Goal: Find specific page/section: Find specific page/section

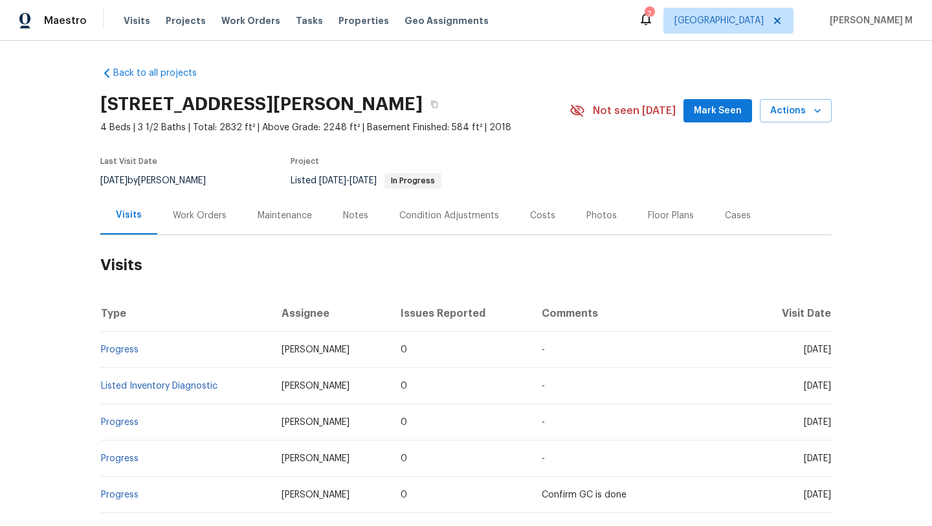
click at [185, 218] on div "Work Orders" at bounding box center [200, 215] width 54 height 13
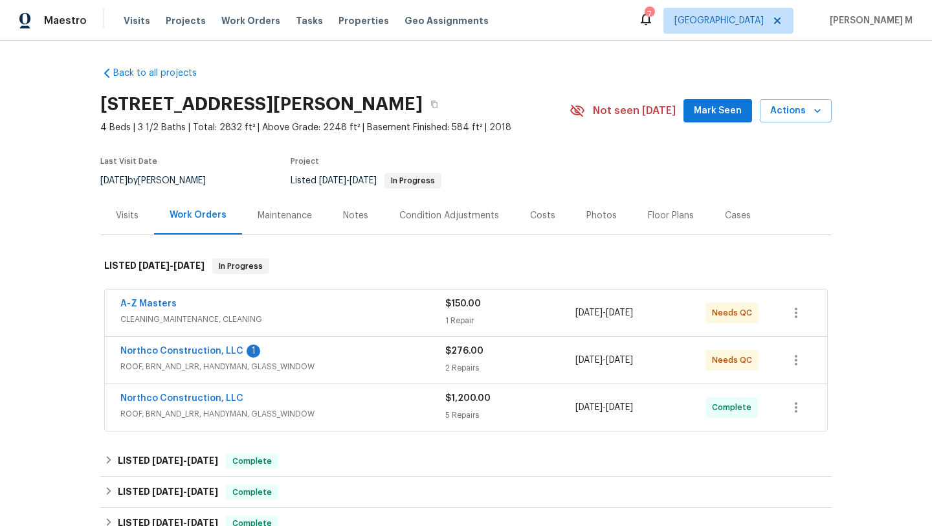
click at [331, 309] on div "A-Z Masters" at bounding box center [282, 305] width 325 height 16
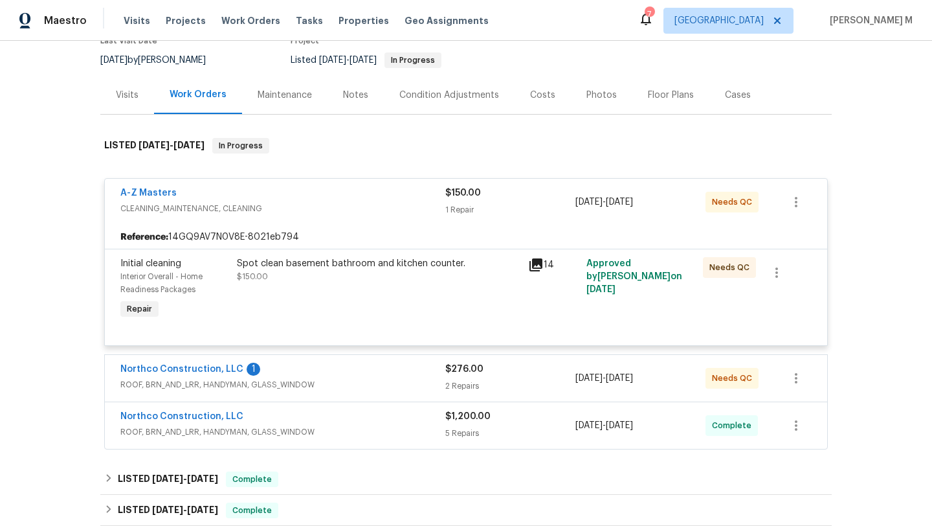
scroll to position [126, 0]
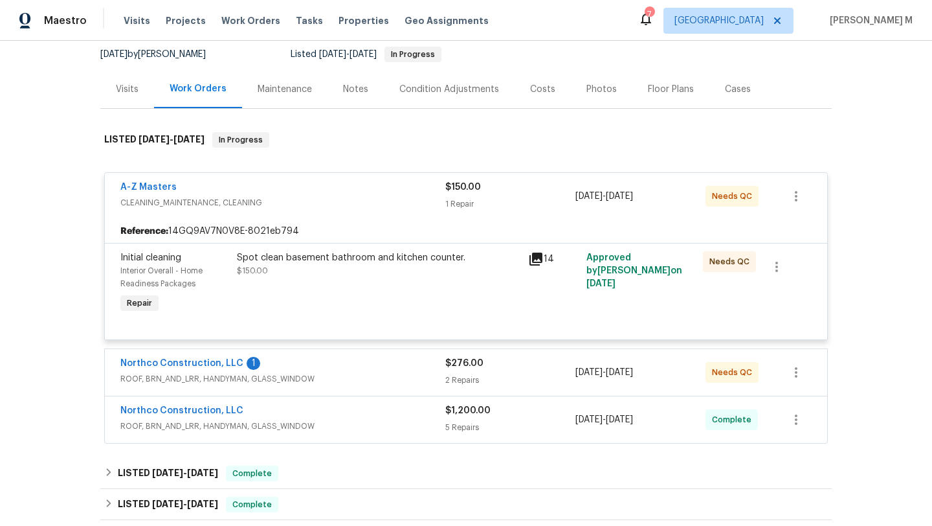
click at [388, 364] on div "Northco Construction, LLC 1" at bounding box center [282, 365] width 325 height 16
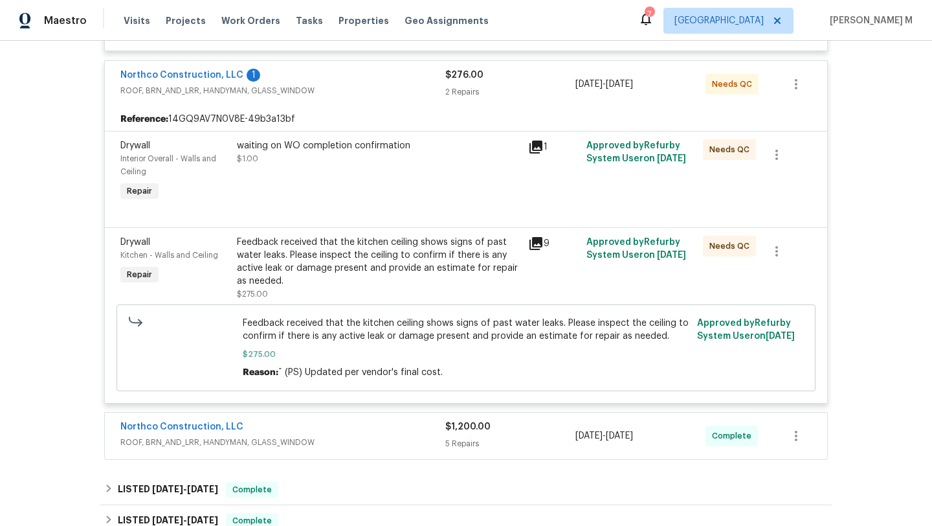
scroll to position [431, 0]
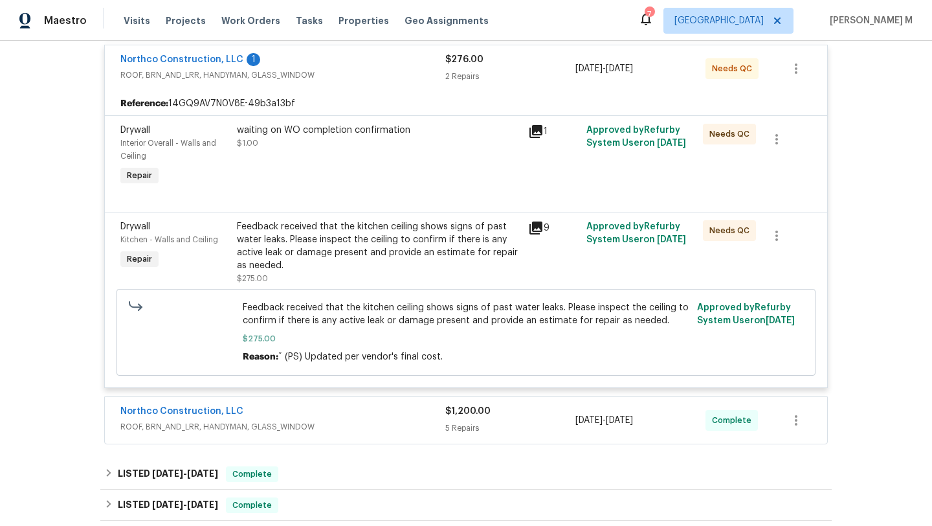
click at [413, 399] on div "Northco Construction, LLC ROOF, BRN_AND_LRR, HANDYMAN, GLASS_WINDOW $1,200.00 5…" at bounding box center [466, 420] width 722 height 47
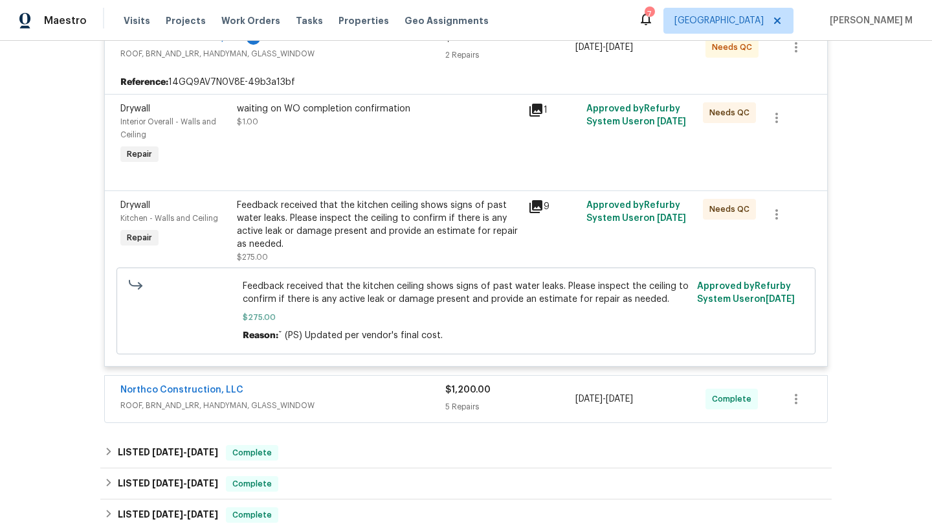
scroll to position [464, 0]
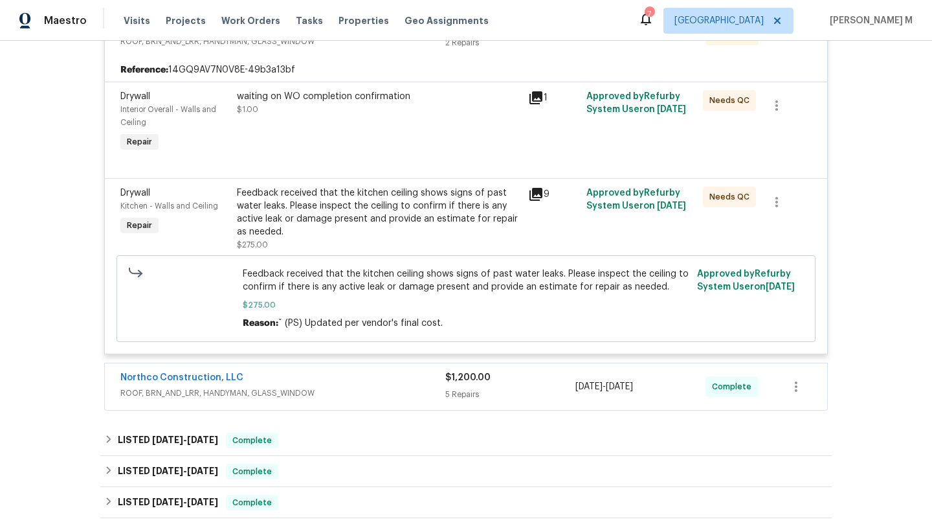
click at [420, 383] on div "Northco Construction, LLC" at bounding box center [282, 379] width 325 height 16
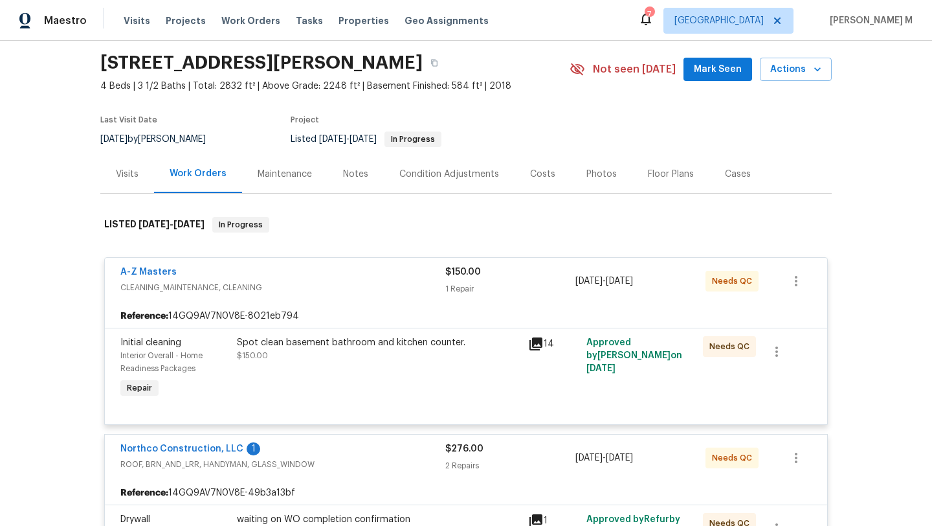
scroll to position [0, 0]
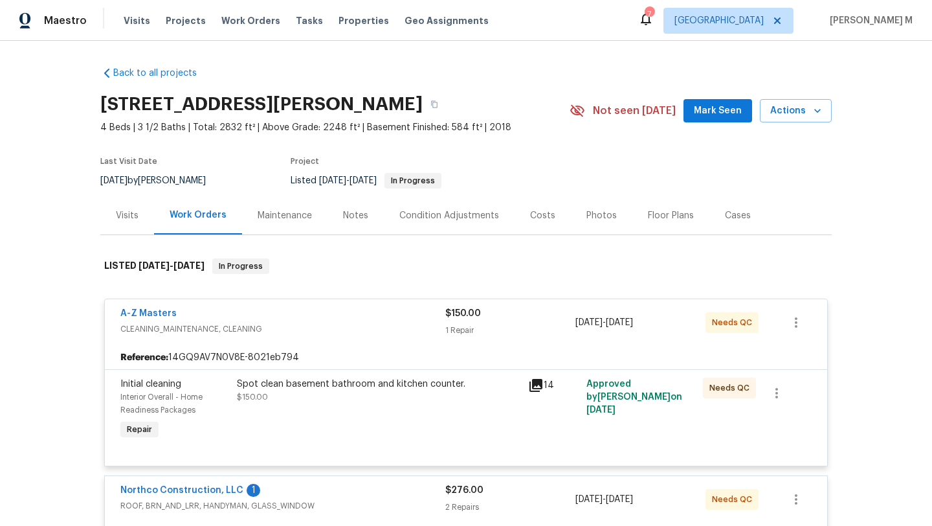
click at [122, 224] on div "Visits" at bounding box center [127, 215] width 54 height 38
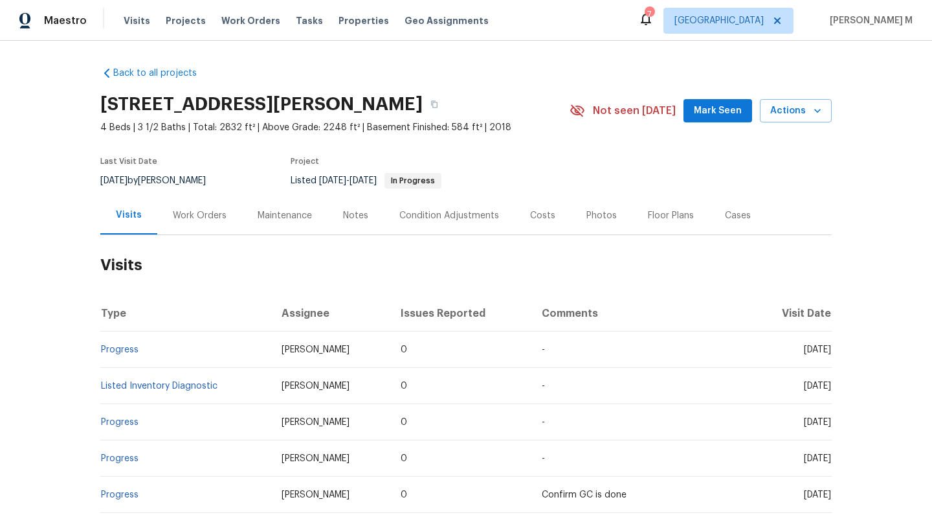
click at [205, 209] on div "Work Orders" at bounding box center [200, 215] width 54 height 13
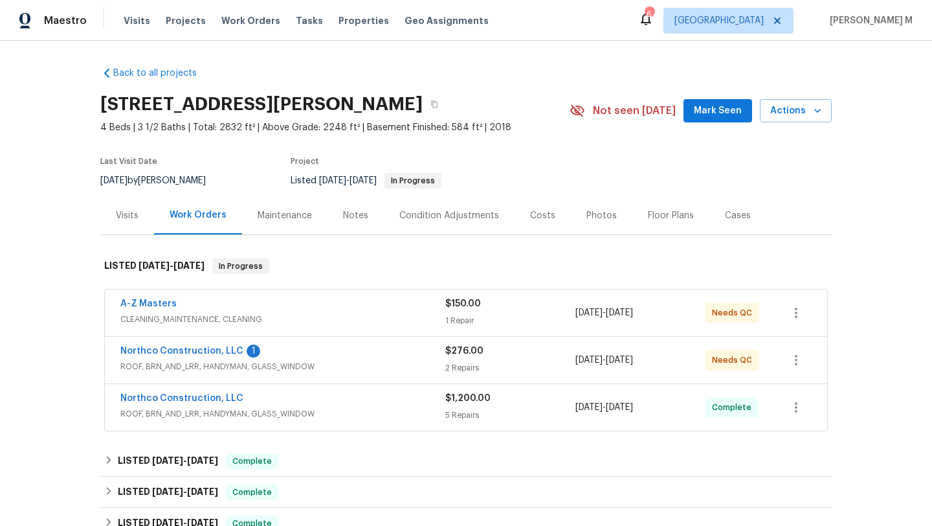
click at [130, 223] on div "Visits" at bounding box center [127, 215] width 54 height 38
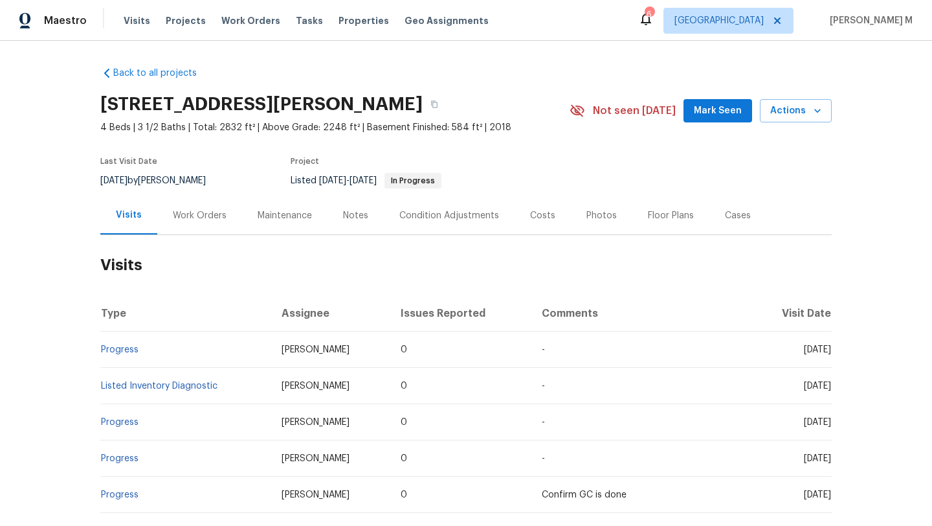
drag, startPoint x: 771, startPoint y: 350, endPoint x: 799, endPoint y: 351, distance: 27.8
click at [804, 351] on span "[DATE]" at bounding box center [817, 349] width 27 height 9
copy span "Sep 08"
click at [216, 223] on div "Work Orders" at bounding box center [199, 215] width 85 height 38
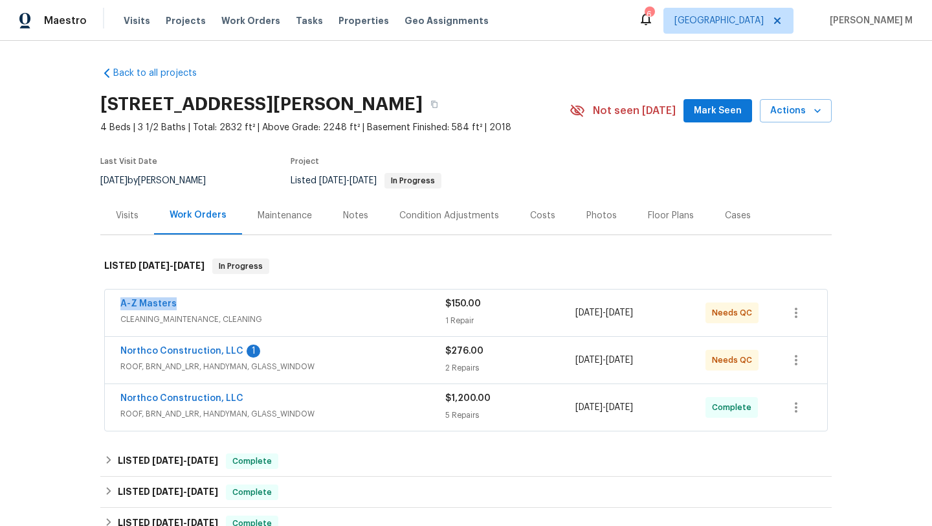
copy link "A-Z Masters"
drag, startPoint x: 111, startPoint y: 307, endPoint x: 170, endPoint y: 302, distance: 59.1
click at [170, 302] on div "A-Z Masters CLEANING_MAINTENANCE, CLEANING $150.00 1 Repair 9/8/2025 - 9/9/2025…" at bounding box center [466, 312] width 722 height 47
copy span "9/8/2025 - 9/9/2025"
drag, startPoint x: 571, startPoint y: 313, endPoint x: 668, endPoint y: 314, distance: 97.1
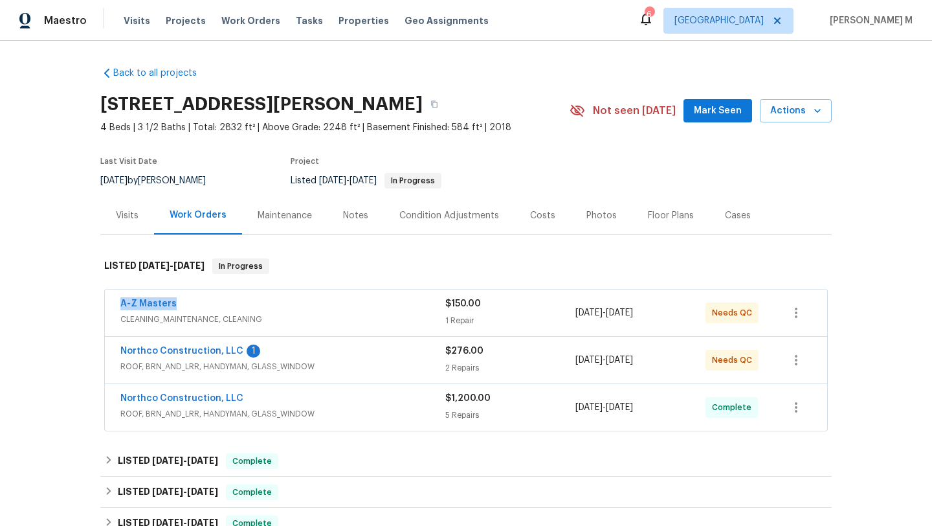
click at [668, 314] on div "9/8/2025 - 9/9/2025" at bounding box center [641, 312] width 130 height 31
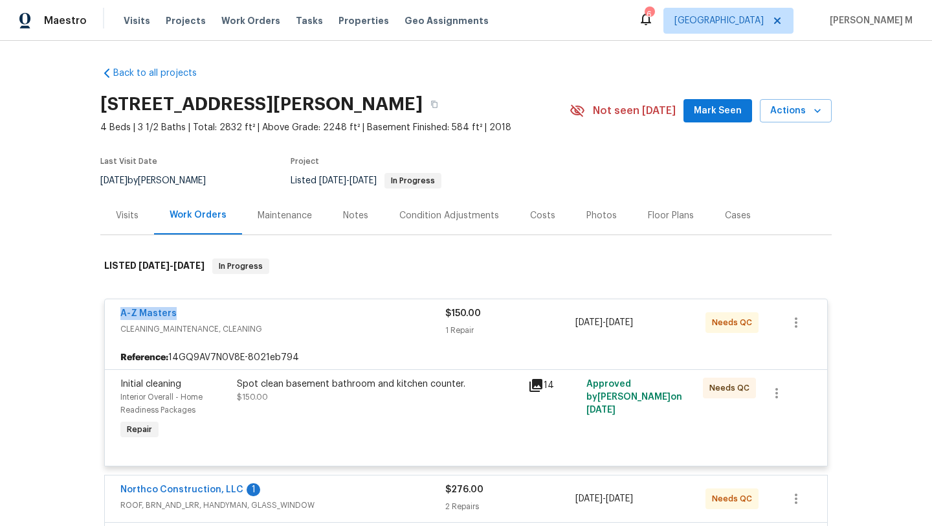
click at [715, 208] on div "Cases" at bounding box center [738, 215] width 57 height 38
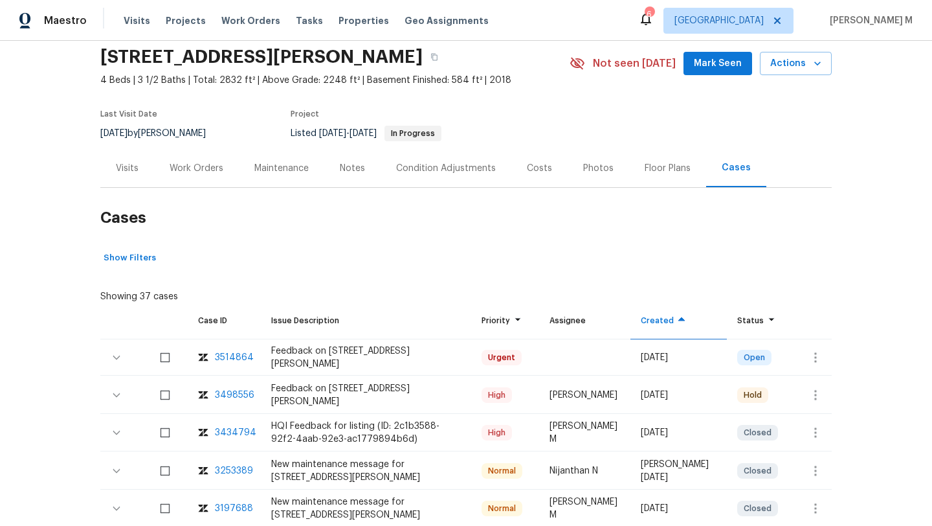
scroll to position [77, 0]
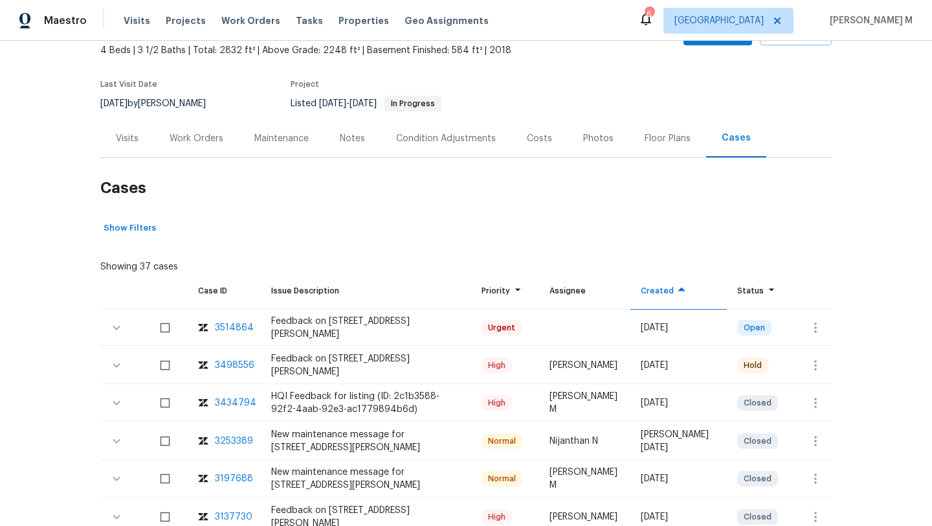
click at [235, 329] on div "3514864" at bounding box center [234, 327] width 39 height 13
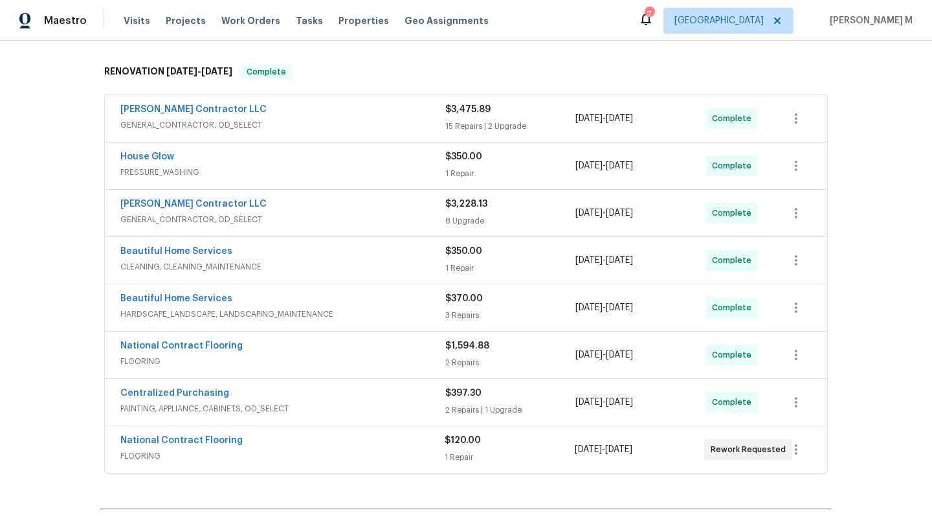
scroll to position [204, 0]
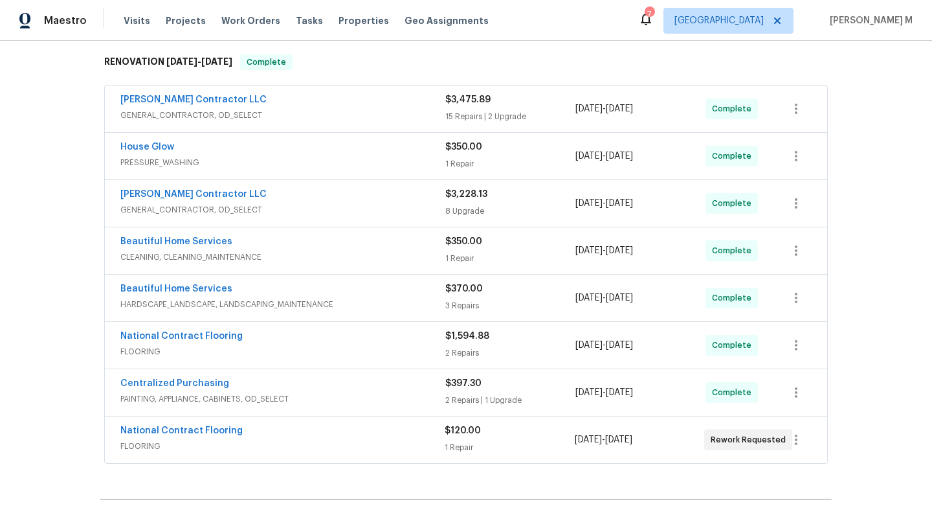
click at [297, 434] on div "National Contract Flooring" at bounding box center [282, 432] width 324 height 16
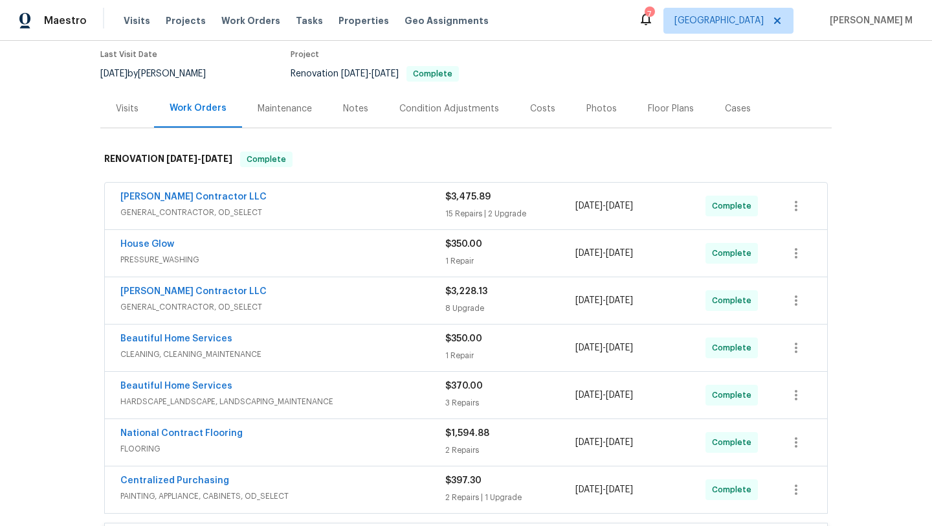
scroll to position [8, 0]
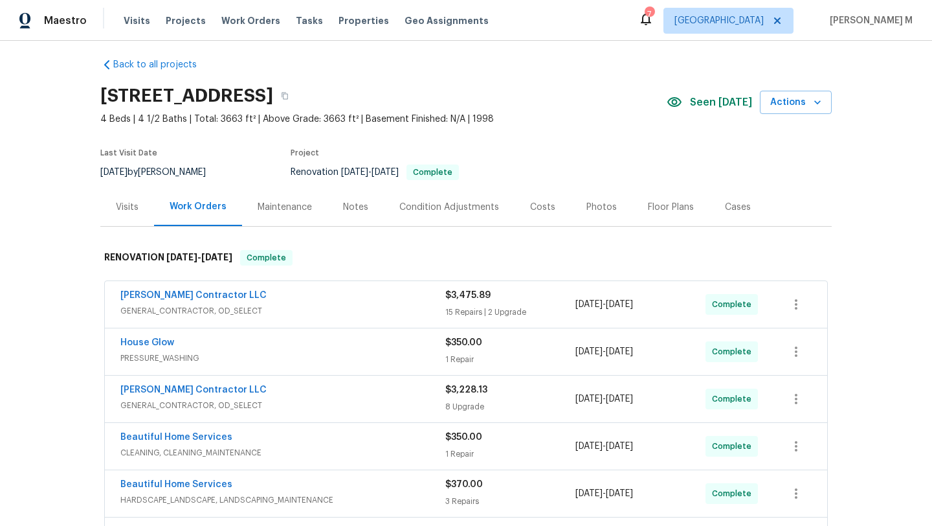
click at [128, 213] on div "Visits" at bounding box center [127, 207] width 54 height 38
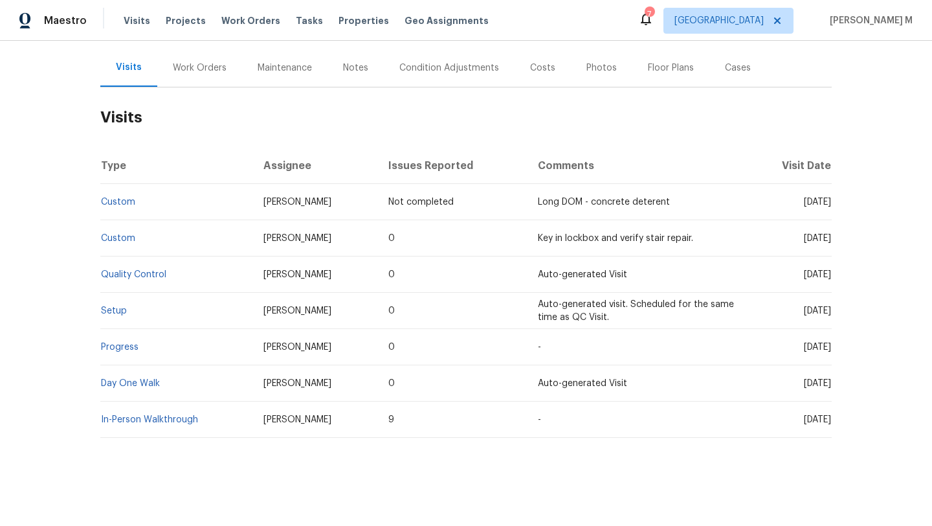
scroll to position [156, 0]
drag, startPoint x: 507, startPoint y: 234, endPoint x: 651, endPoint y: 232, distance: 144.4
click at [651, 232] on td "Key in lockbox and verify stair repair." at bounding box center [637, 238] width 219 height 36
click at [804, 234] on span "[DATE]" at bounding box center [817, 238] width 27 height 9
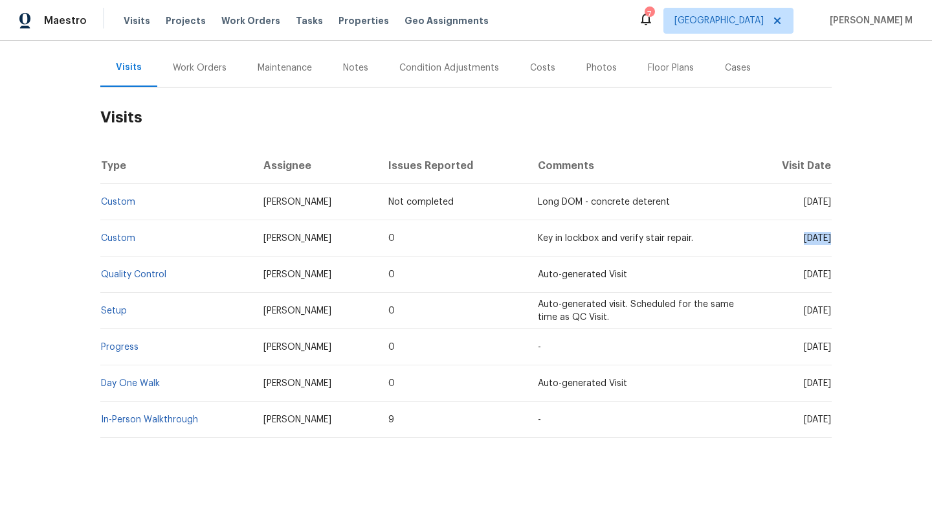
click at [804, 234] on span "[DATE]" at bounding box center [817, 238] width 27 height 9
click at [110, 234] on link "Custom" at bounding box center [118, 238] width 34 height 9
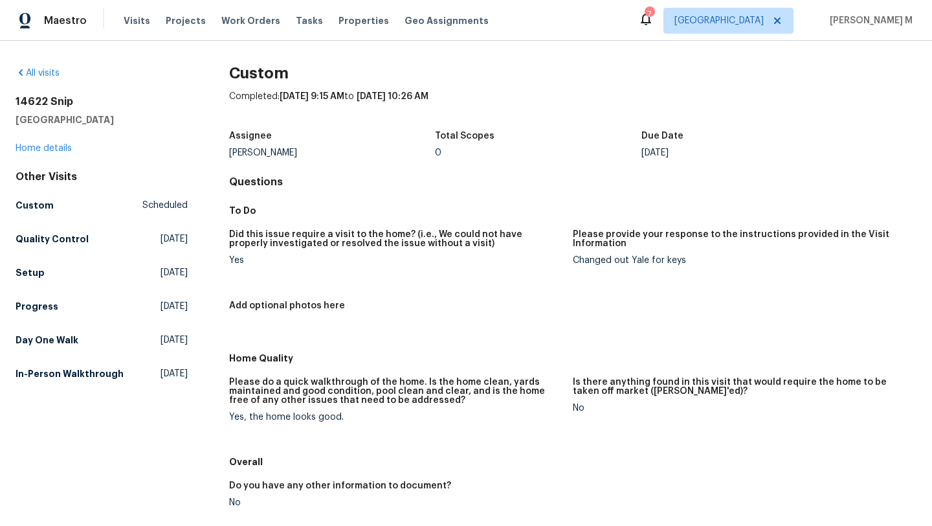
scroll to position [162, 0]
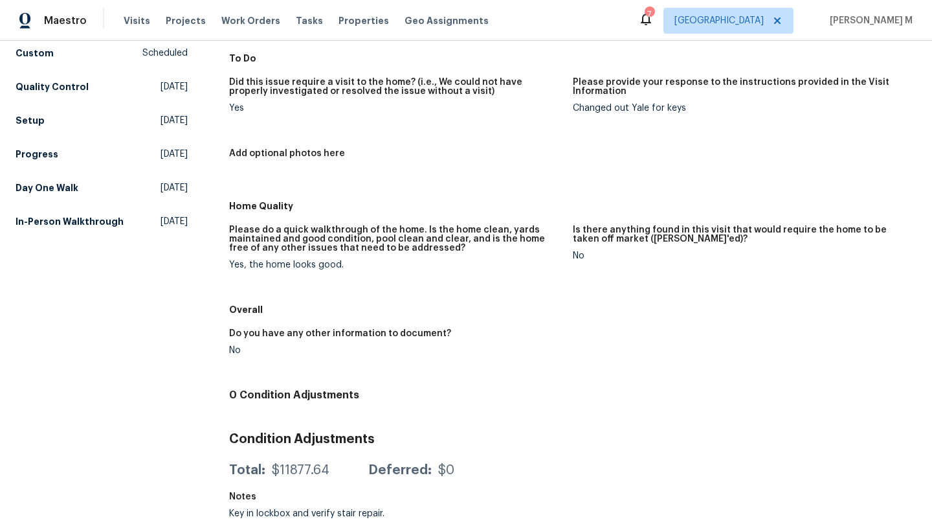
drag, startPoint x: 304, startPoint y: 256, endPoint x: 419, endPoint y: 252, distance: 115.3
click at [419, 252] on figure "Please do a quick walkthrough of the home. Is the home clean, yards maintained …" at bounding box center [401, 257] width 344 height 65
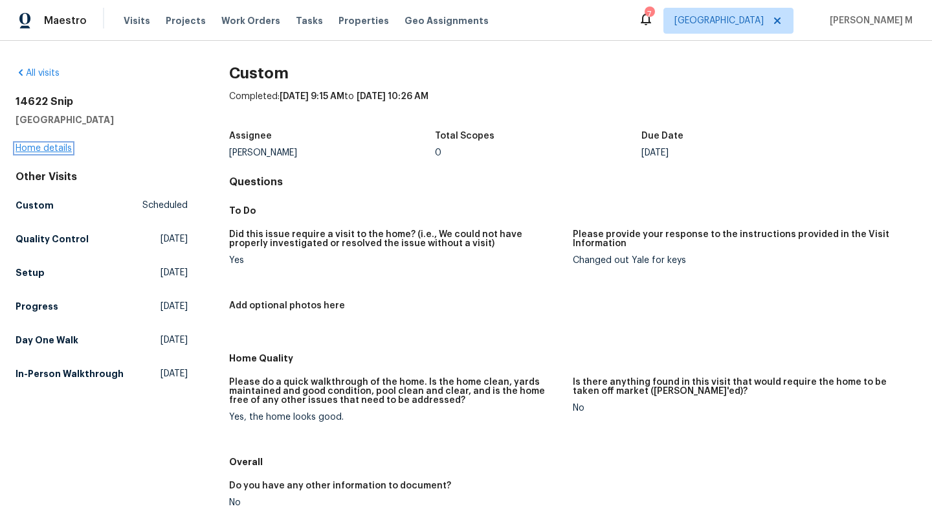
click at [40, 148] on link "Home details" at bounding box center [44, 148] width 56 height 9
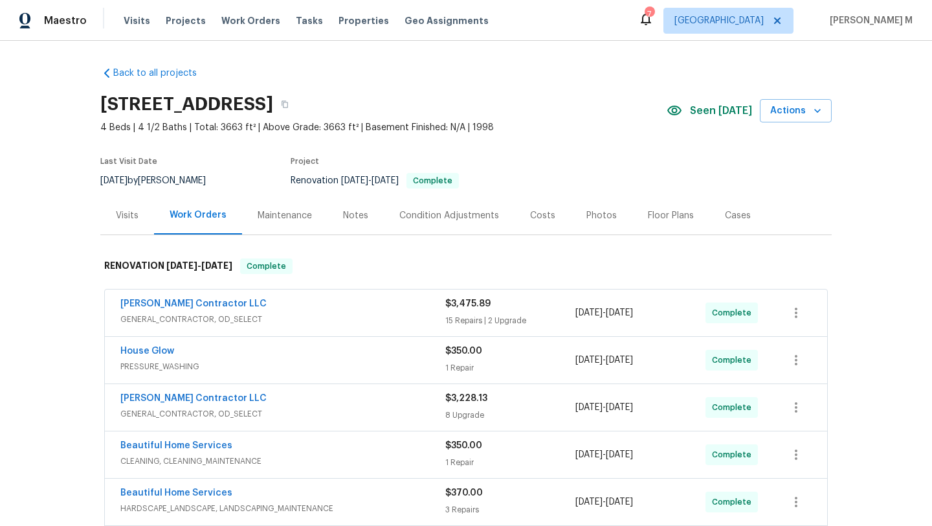
click at [120, 216] on div "Visits" at bounding box center [127, 215] width 23 height 13
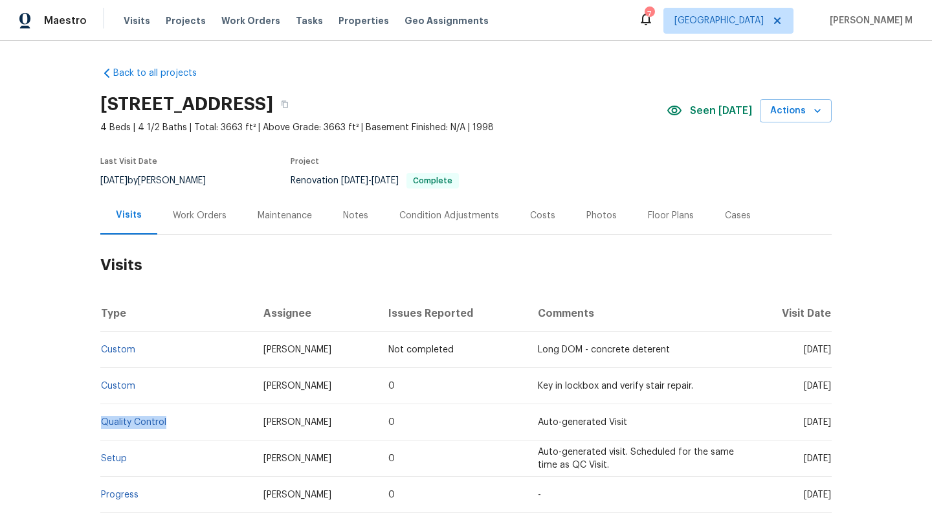
drag, startPoint x: 166, startPoint y: 420, endPoint x: 95, endPoint y: 421, distance: 70.6
click at [100, 421] on td "Quality Control" at bounding box center [176, 422] width 153 height 36
copy link "Quality Control"
click at [123, 348] on link "Custom" at bounding box center [118, 349] width 34 height 9
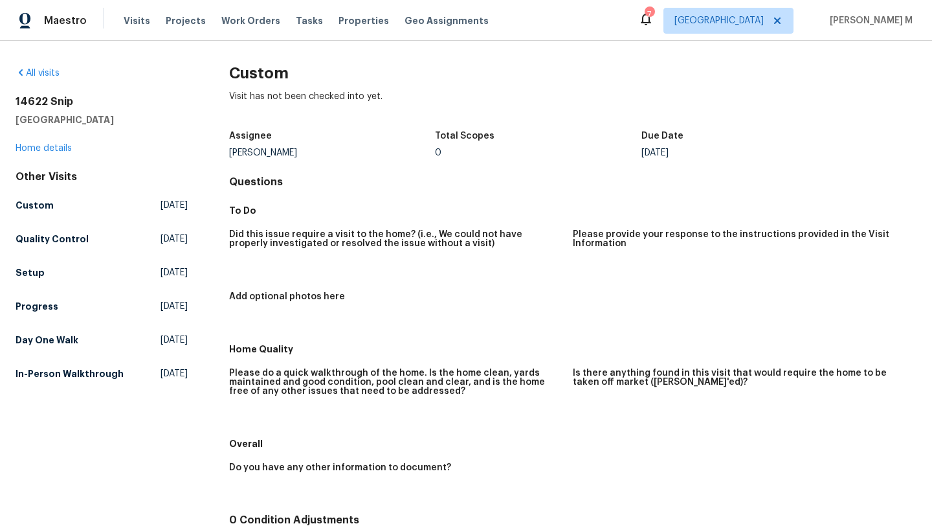
click at [354, 225] on div "Did this issue require a visit to the home? (i.e., We could not have properly i…" at bounding box center [573, 279] width 688 height 115
click at [52, 148] on link "Home details" at bounding box center [44, 148] width 56 height 9
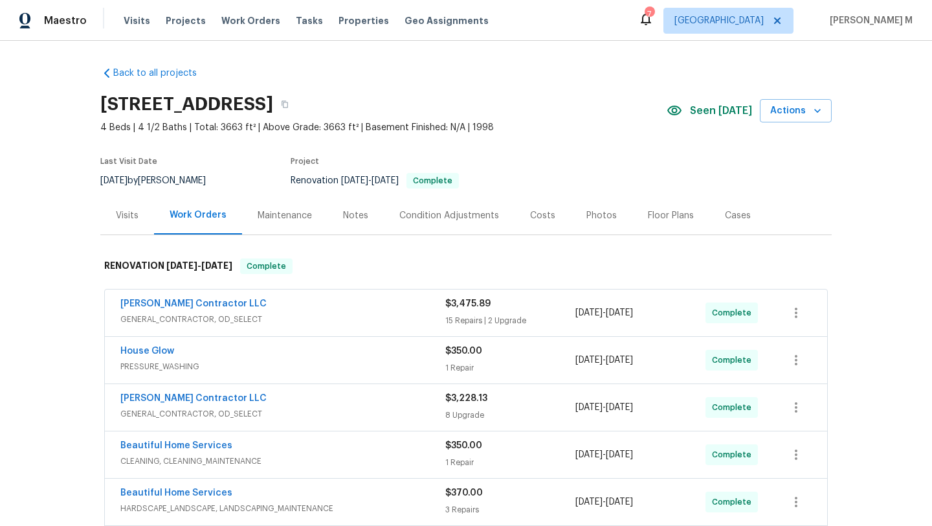
click at [127, 219] on div "Visits" at bounding box center [127, 215] width 23 height 13
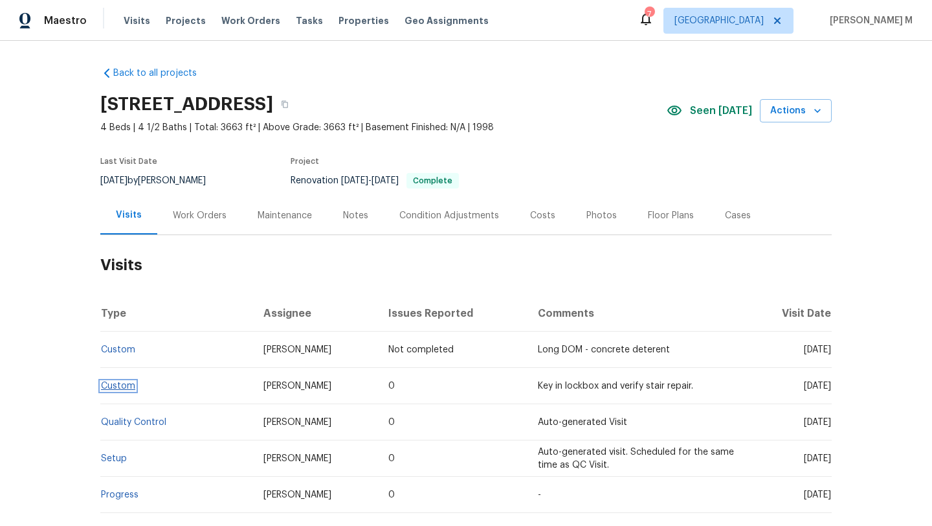
click at [109, 385] on link "Custom" at bounding box center [118, 385] width 34 height 9
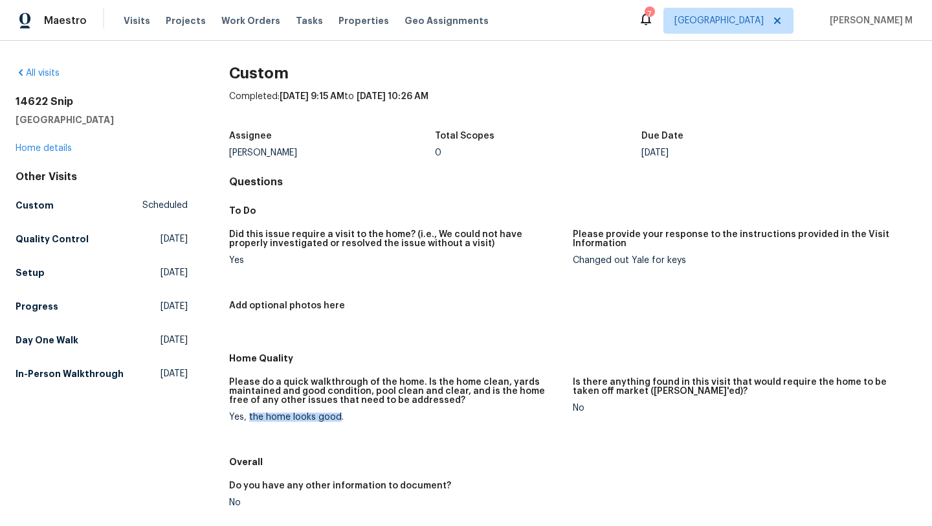
drag, startPoint x: 245, startPoint y: 419, endPoint x: 335, endPoint y: 416, distance: 89.4
click at [335, 416] on div "Yes, the home looks good." at bounding box center [395, 416] width 333 height 9
copy div "the home looks good"
